Goal: Download file/media

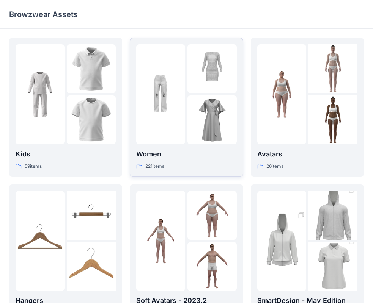
click at [183, 126] on div at bounding box center [160, 94] width 49 height 100
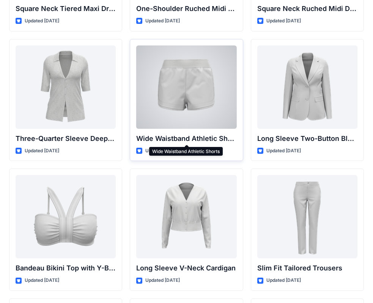
scroll to position [662, 0]
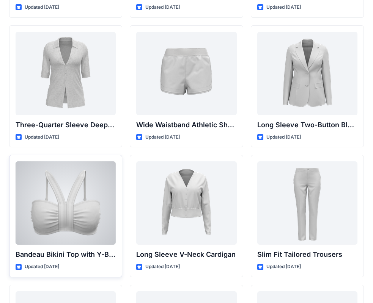
click at [96, 184] on div at bounding box center [66, 203] width 100 height 83
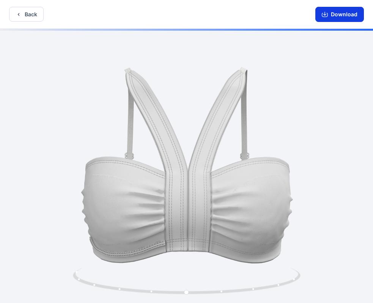
click at [336, 12] on button "Download" at bounding box center [339, 14] width 49 height 15
click at [333, 12] on button "Download" at bounding box center [339, 14] width 49 height 15
click at [24, 11] on button "Back" at bounding box center [26, 14] width 35 height 15
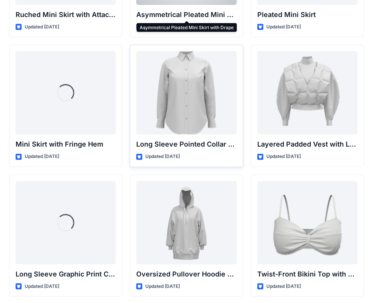
scroll to position [2259, 0]
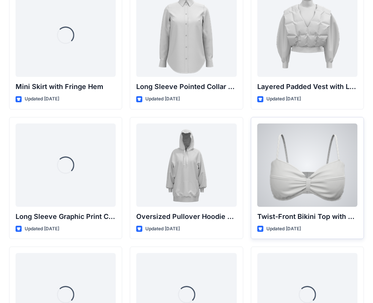
click at [306, 176] on div at bounding box center [307, 165] width 100 height 83
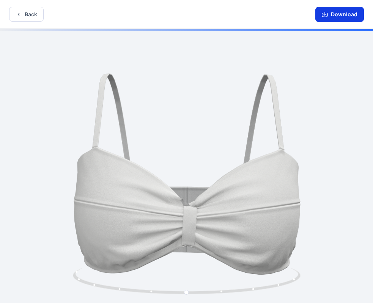
click at [342, 14] on button "Download" at bounding box center [339, 14] width 49 height 15
click at [22, 14] on button "Back" at bounding box center [26, 14] width 35 height 15
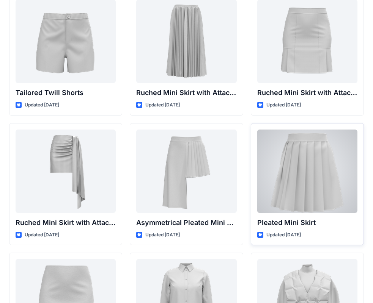
scroll to position [2009, 0]
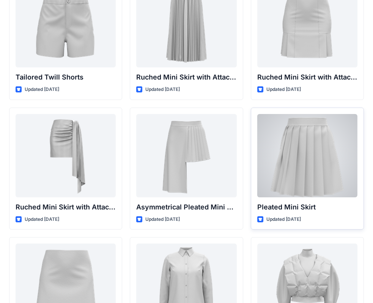
click at [322, 151] on div at bounding box center [307, 155] width 100 height 83
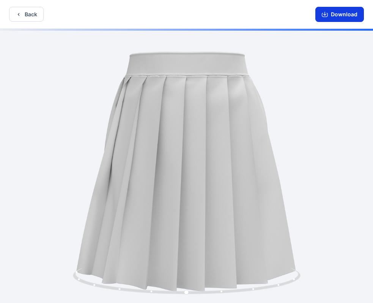
click at [316, 14] on button "Download" at bounding box center [339, 14] width 49 height 15
click at [25, 19] on button "Back" at bounding box center [26, 14] width 35 height 15
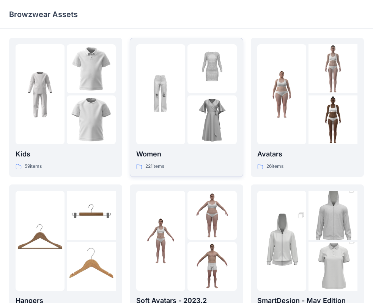
click at [189, 91] on div at bounding box center [211, 68] width 49 height 49
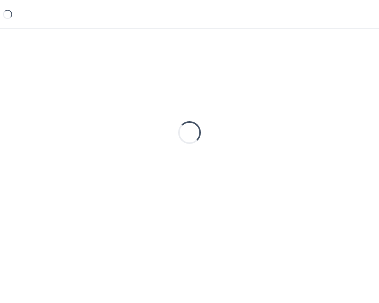
click at [189, 91] on div "Loading..." at bounding box center [189, 133] width 361 height 190
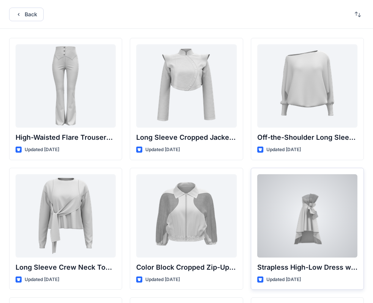
scroll to position [38, 0]
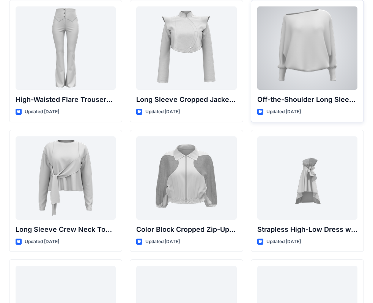
click at [315, 58] on div at bounding box center [307, 47] width 100 height 83
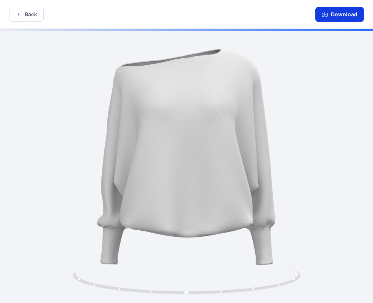
click at [334, 15] on button "Download" at bounding box center [339, 14] width 49 height 15
